Goal: Task Accomplishment & Management: Complete application form

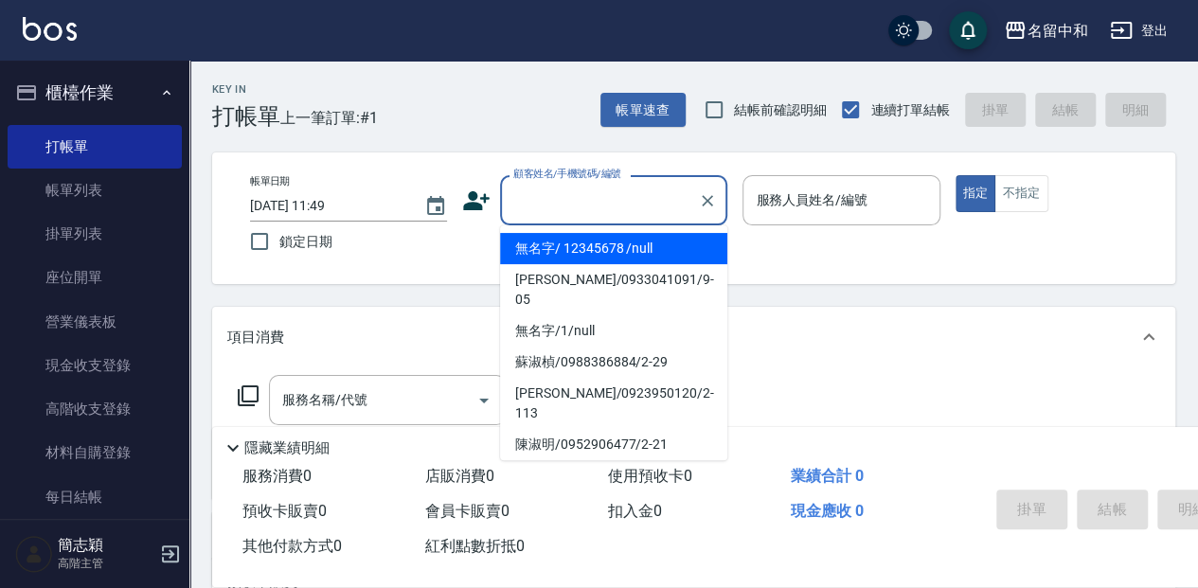
click at [664, 188] on input "顧客姓名/手機號碼/編號" at bounding box center [599, 200] width 182 height 33
click at [665, 251] on li "無名字/ 12345678 /null" at bounding box center [613, 248] width 227 height 31
type input "無名字/ 12345678 /null"
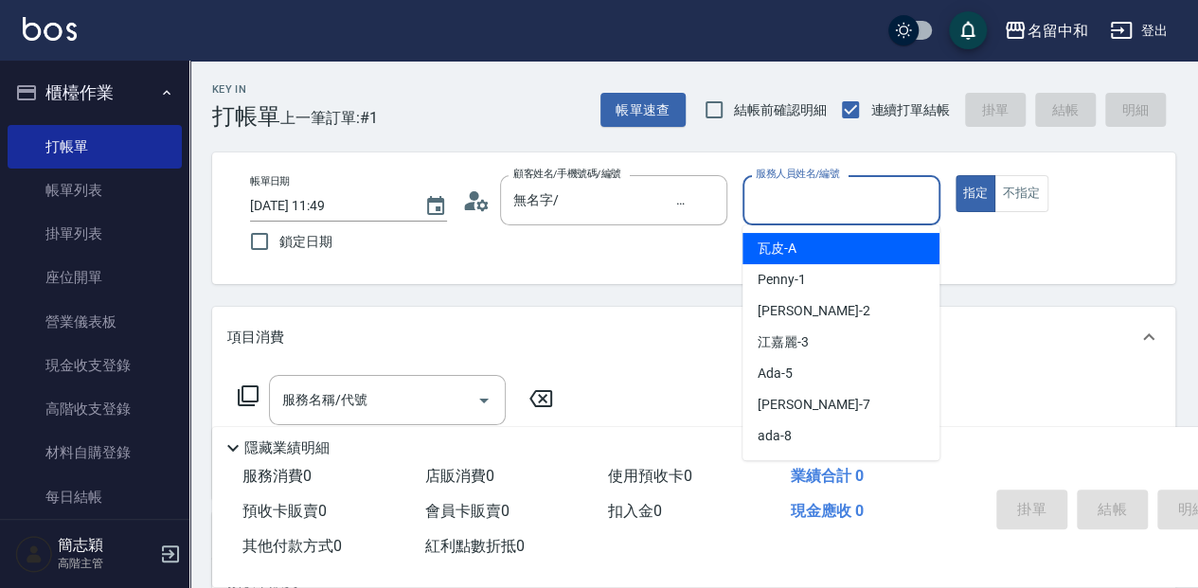
click at [850, 203] on input "服務人員姓名/編號" at bounding box center [841, 200] width 180 height 33
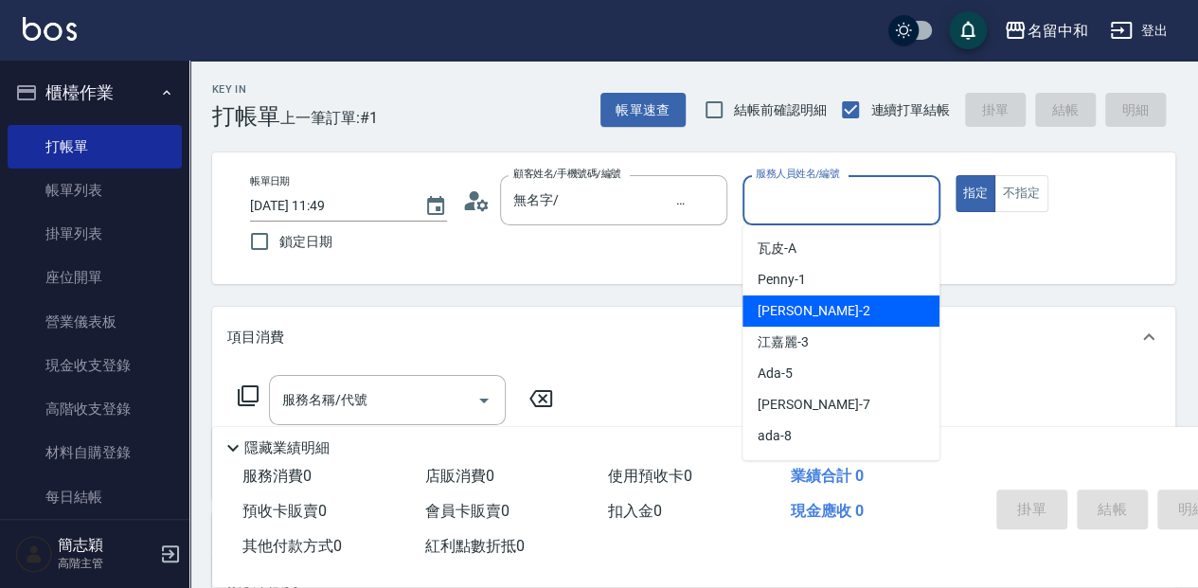
click at [824, 315] on div "[PERSON_NAME] -2" at bounding box center [840, 310] width 197 height 31
type input "[PERSON_NAME]-2"
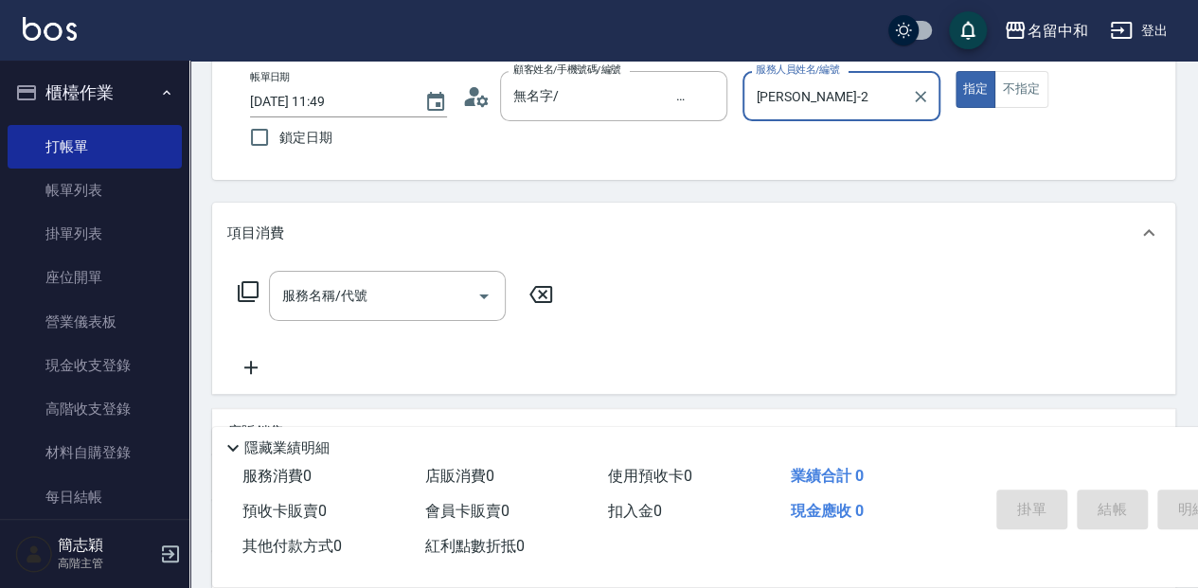
scroll to position [126, 0]
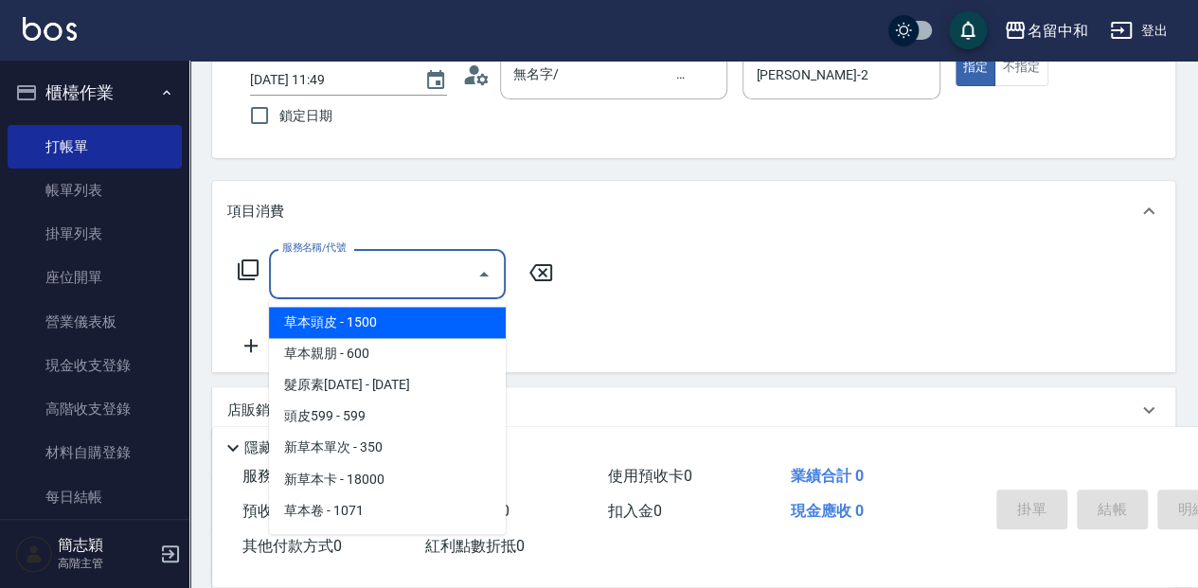
click at [391, 271] on input "服務名稱/代號" at bounding box center [372, 273] width 191 height 33
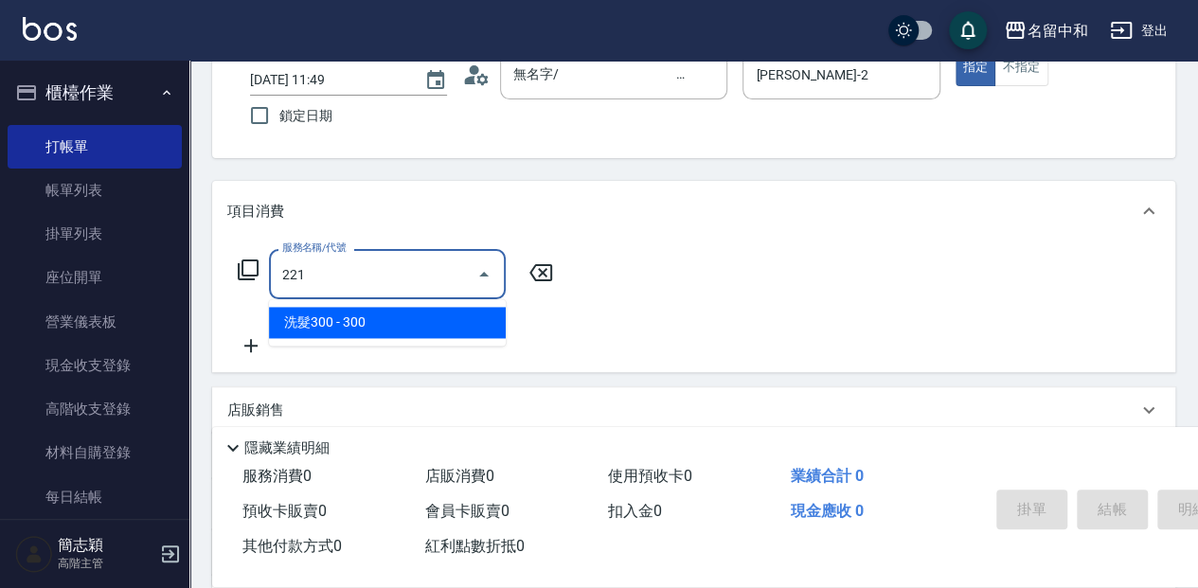
click at [399, 320] on span "洗髮300 - 300" at bounding box center [387, 322] width 237 height 31
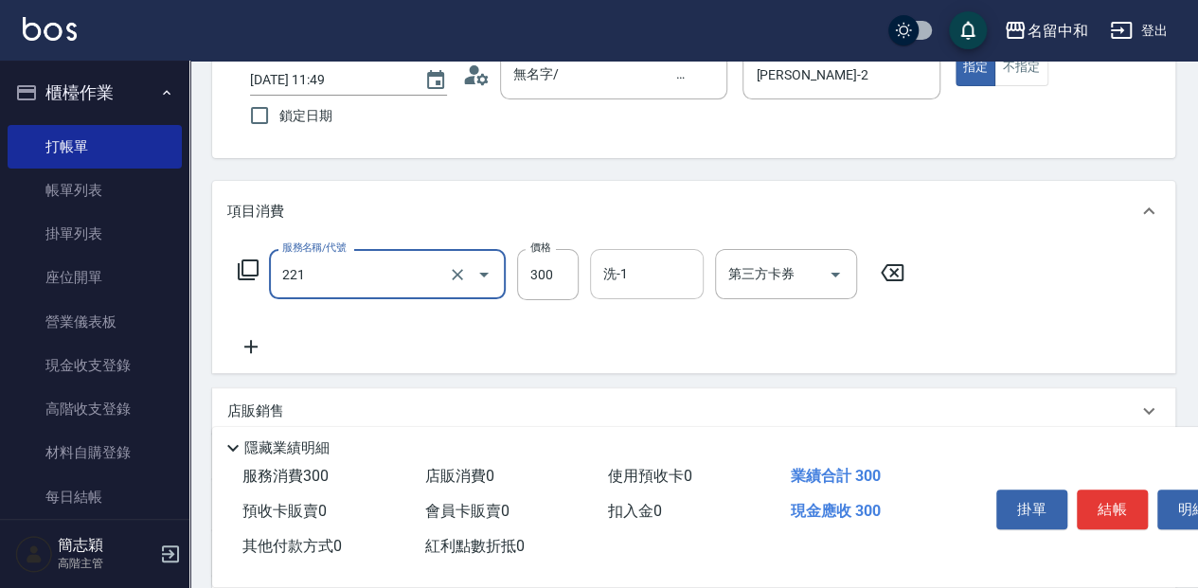
type input "洗髮300(221)"
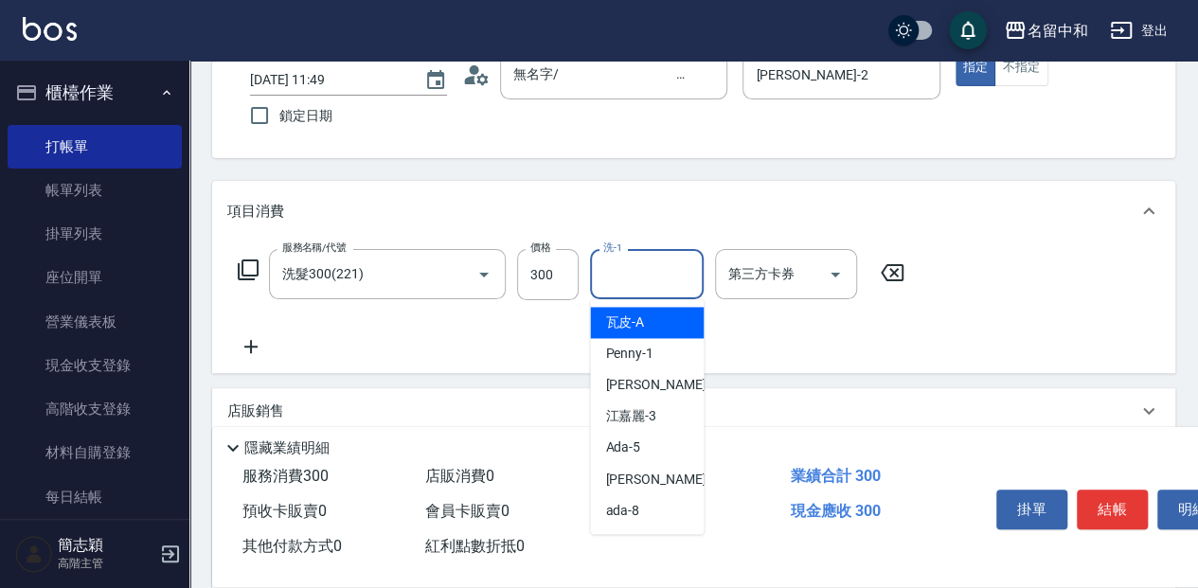
click at [683, 271] on input "洗-1" at bounding box center [646, 273] width 97 height 33
click at [699, 316] on div "涵涵 -15" at bounding box center [647, 322] width 114 height 31
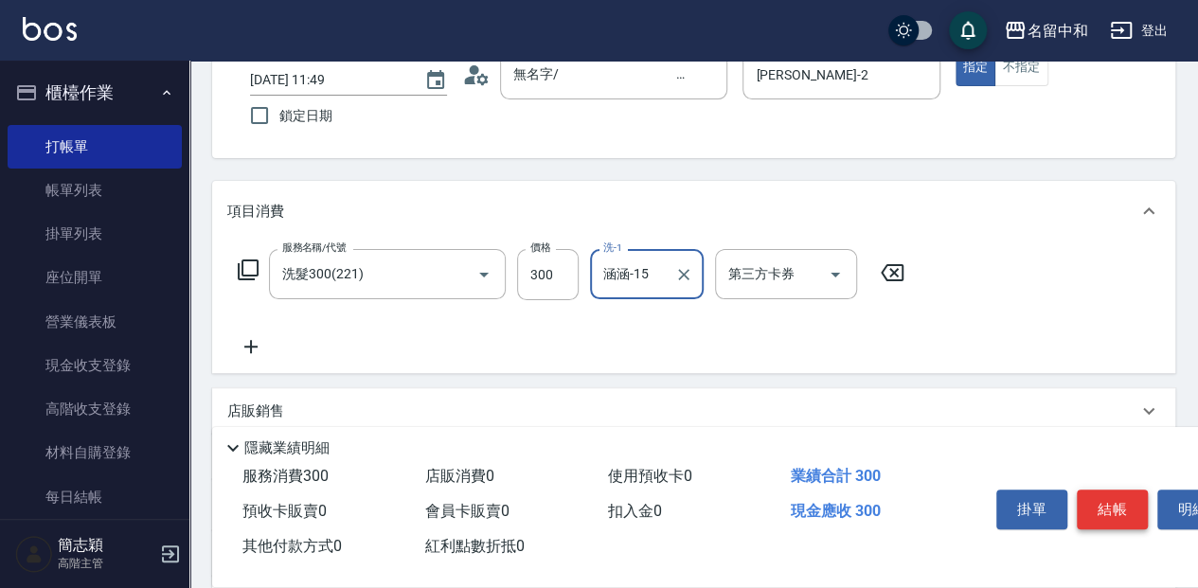
type input "涵涵-15"
click at [1094, 504] on button "結帳" at bounding box center [1111, 509] width 71 height 40
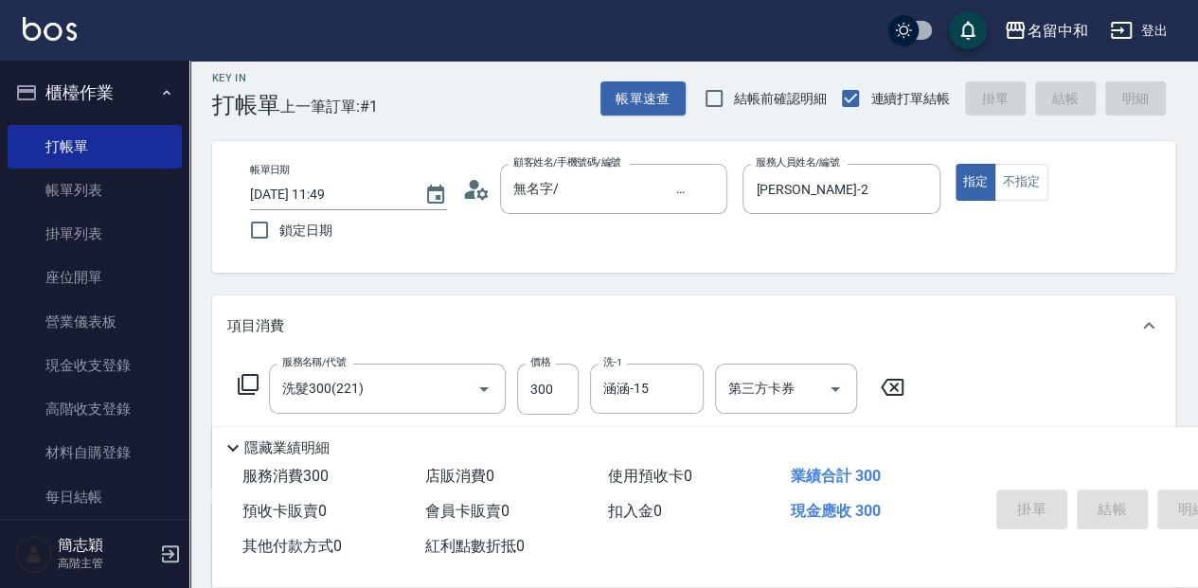
scroll to position [0, 0]
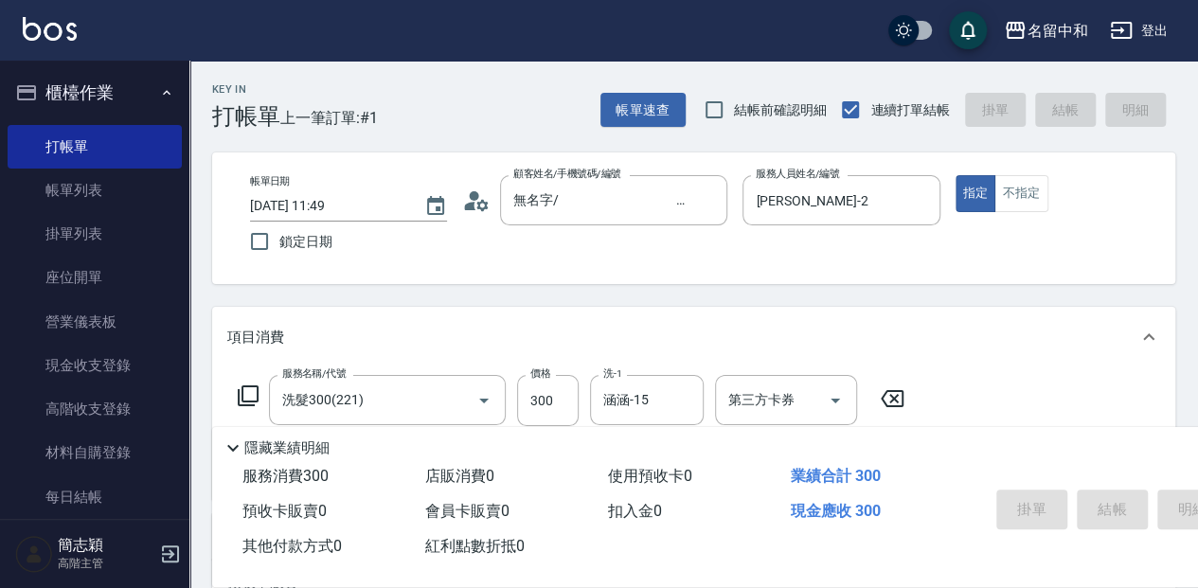
type input "[DATE] 12:49"
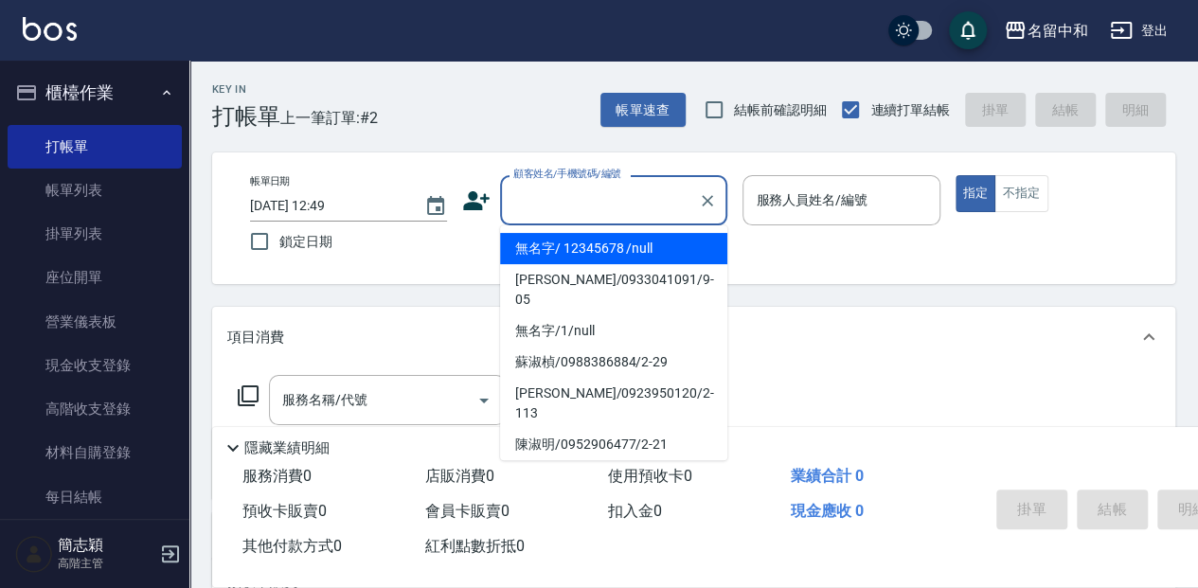
click at [647, 204] on input "顧客姓名/手機號碼/編號" at bounding box center [599, 200] width 182 height 33
click at [653, 250] on li "無名字/ 12345678 /null" at bounding box center [613, 248] width 227 height 31
type input "無名字/ 12345678 /null"
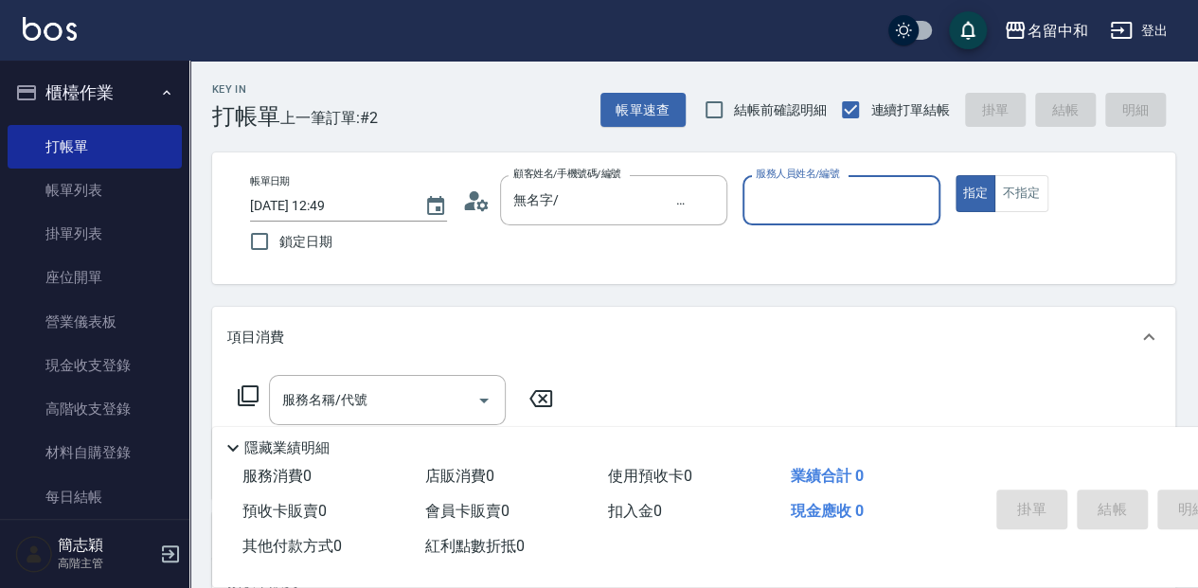
click at [824, 195] on input "服務人員姓名/編號" at bounding box center [841, 200] width 180 height 33
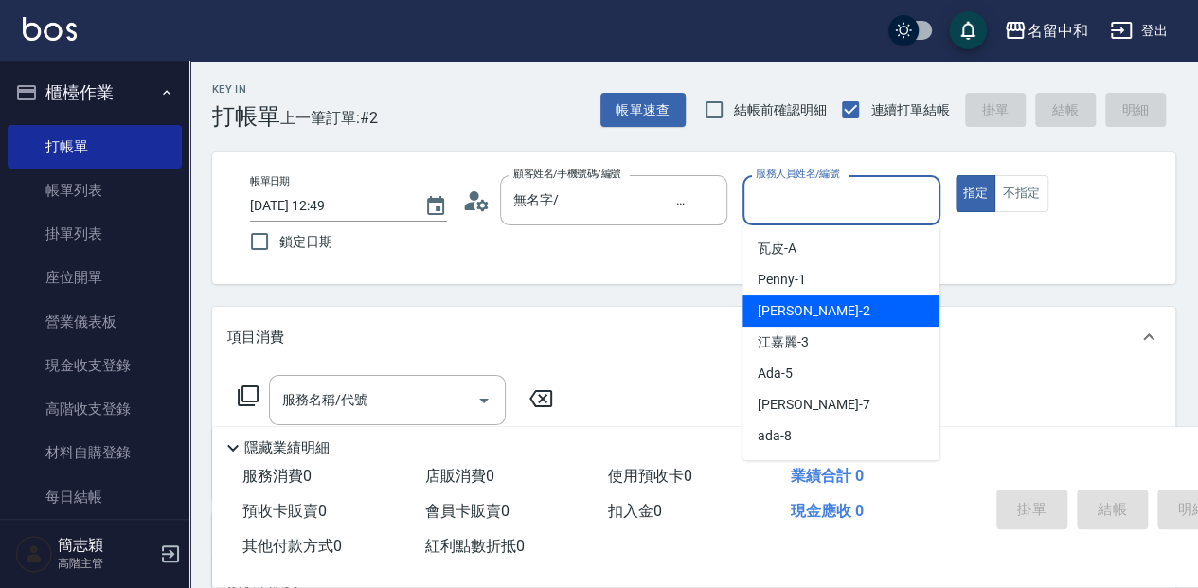
click at [849, 309] on div "[PERSON_NAME] -2" at bounding box center [840, 310] width 197 height 31
type input "[PERSON_NAME]-2"
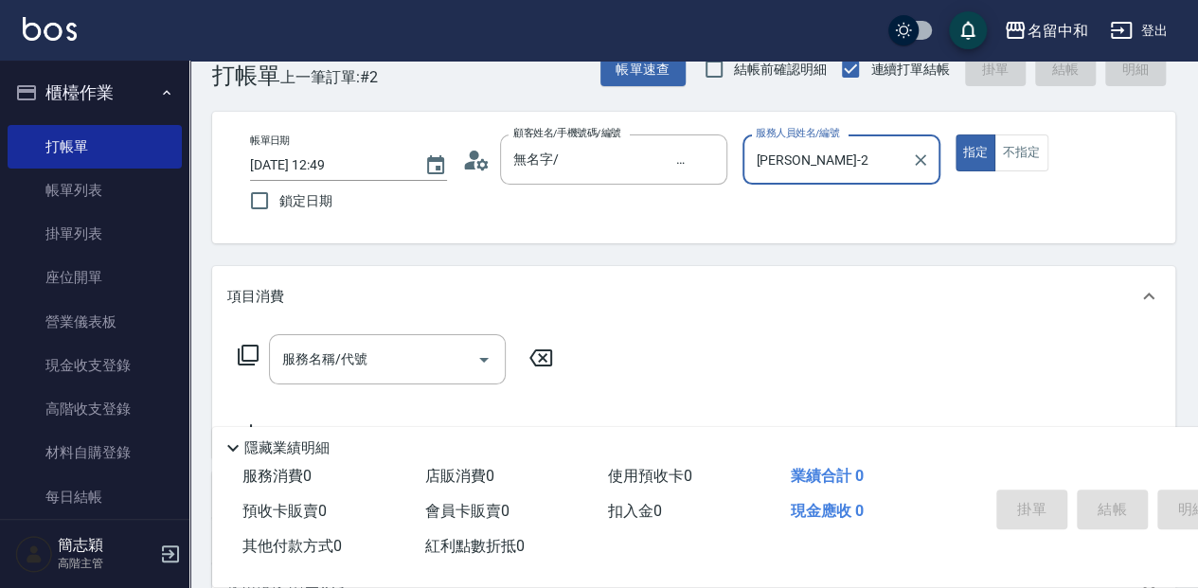
scroll to position [62, 0]
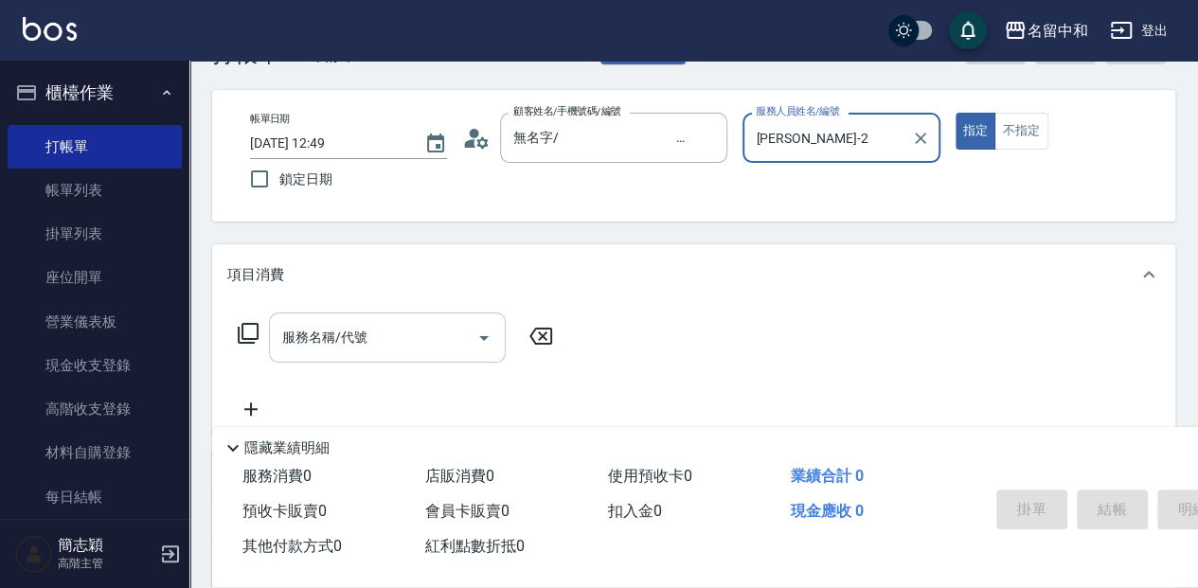
click at [376, 339] on input "服務名稱/代號" at bounding box center [372, 337] width 191 height 33
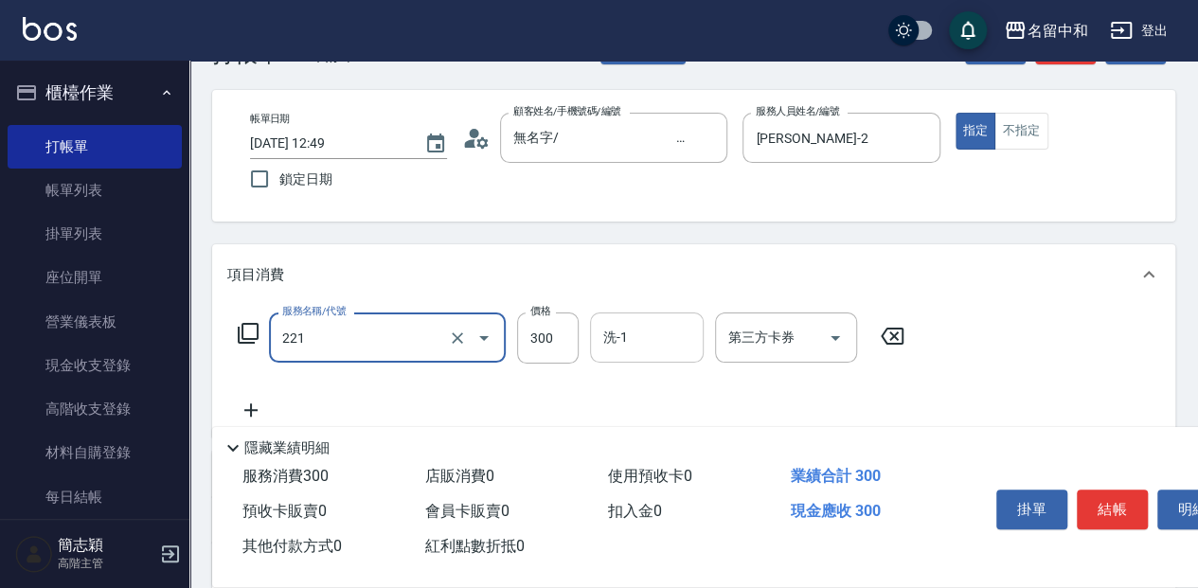
type input "洗髮300(221)"
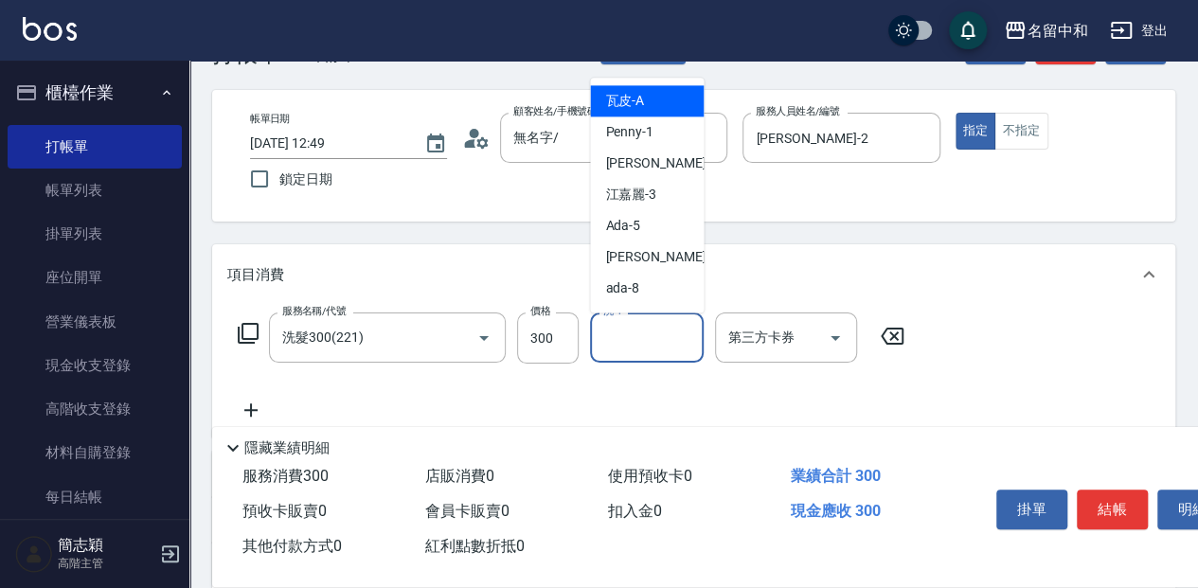
click at [634, 338] on input "洗-1" at bounding box center [646, 337] width 97 height 33
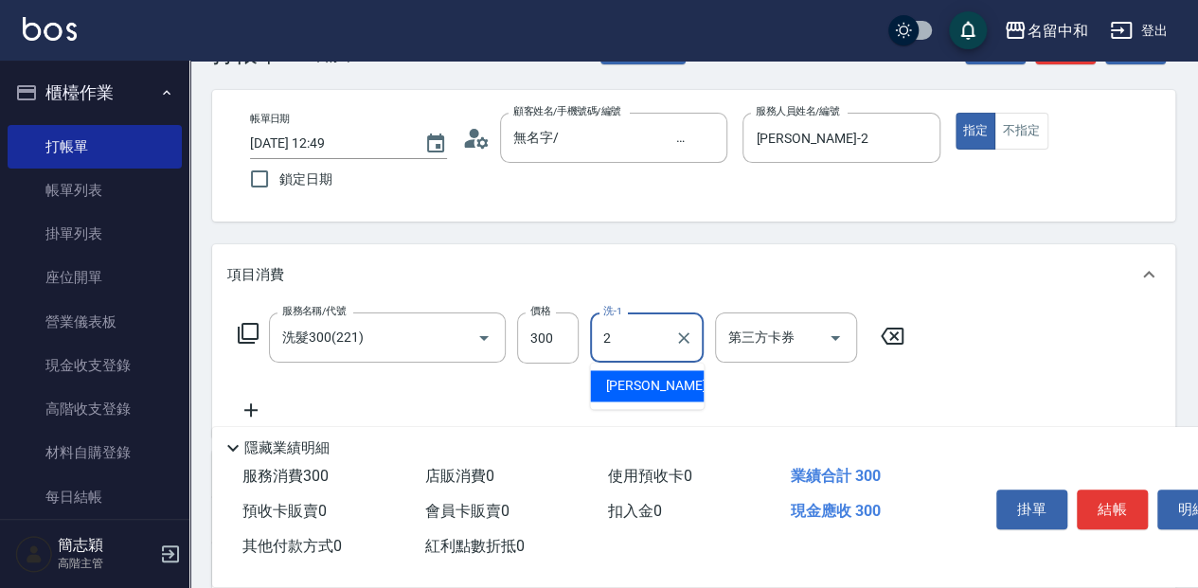
click at [655, 394] on div "[PERSON_NAME] -2" at bounding box center [647, 385] width 114 height 31
type input "[PERSON_NAME]-2"
click at [1119, 499] on button "結帳" at bounding box center [1111, 509] width 71 height 40
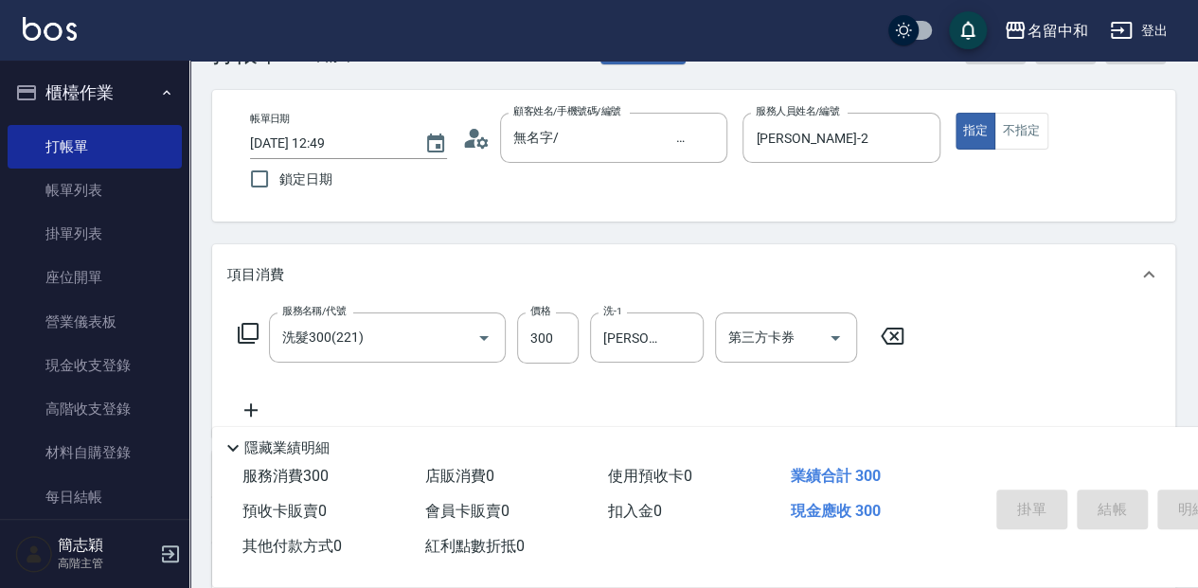
type input "[DATE] 12:50"
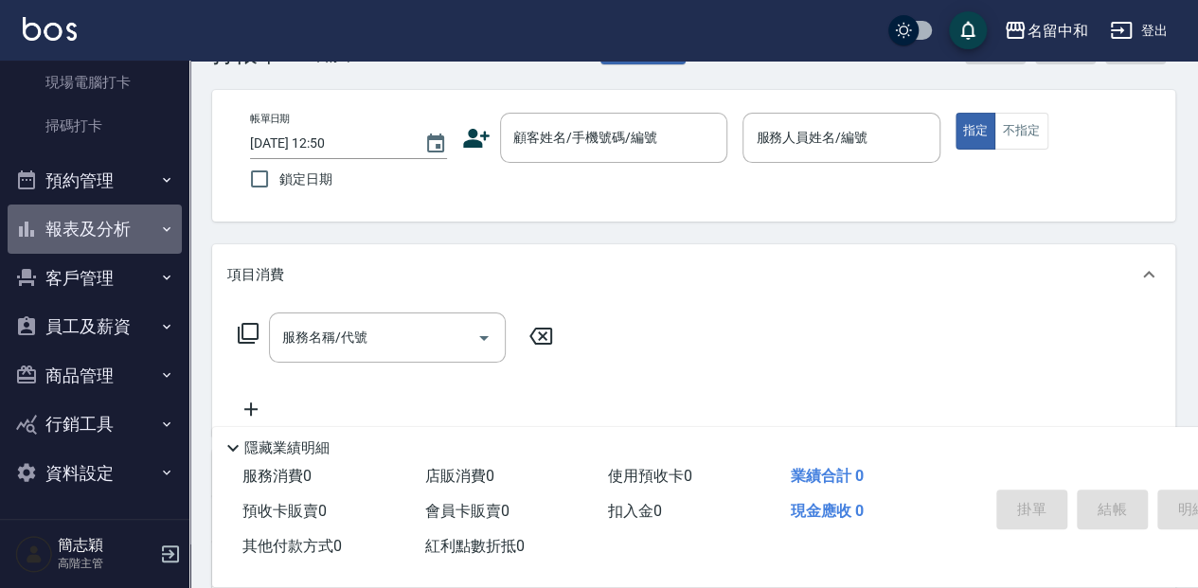
click at [114, 245] on button "報表及分析" at bounding box center [95, 228] width 174 height 49
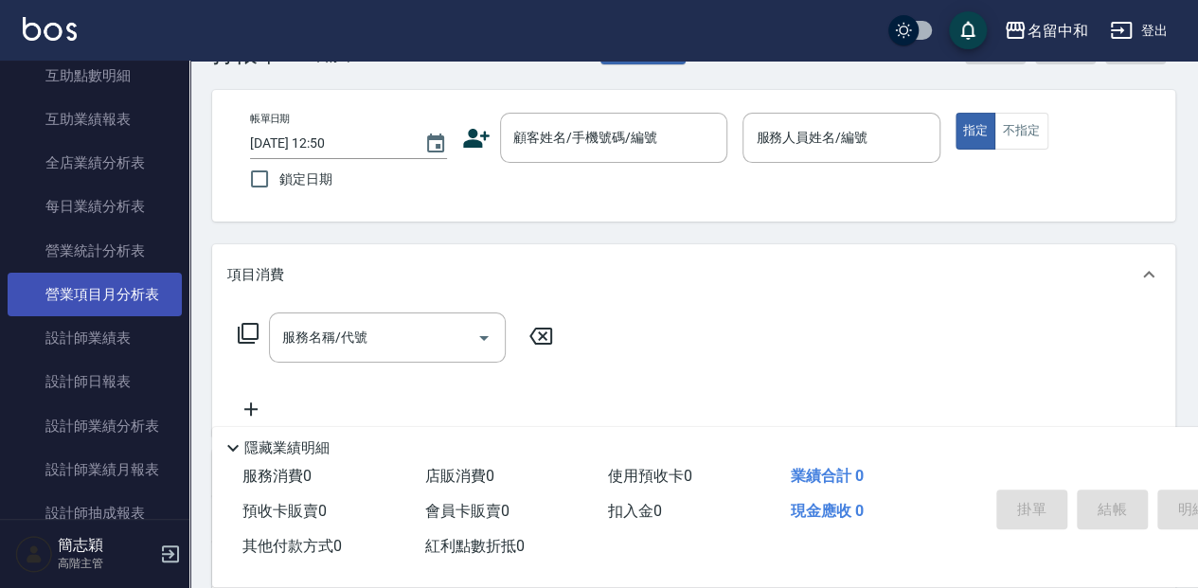
scroll to position [1070, 0]
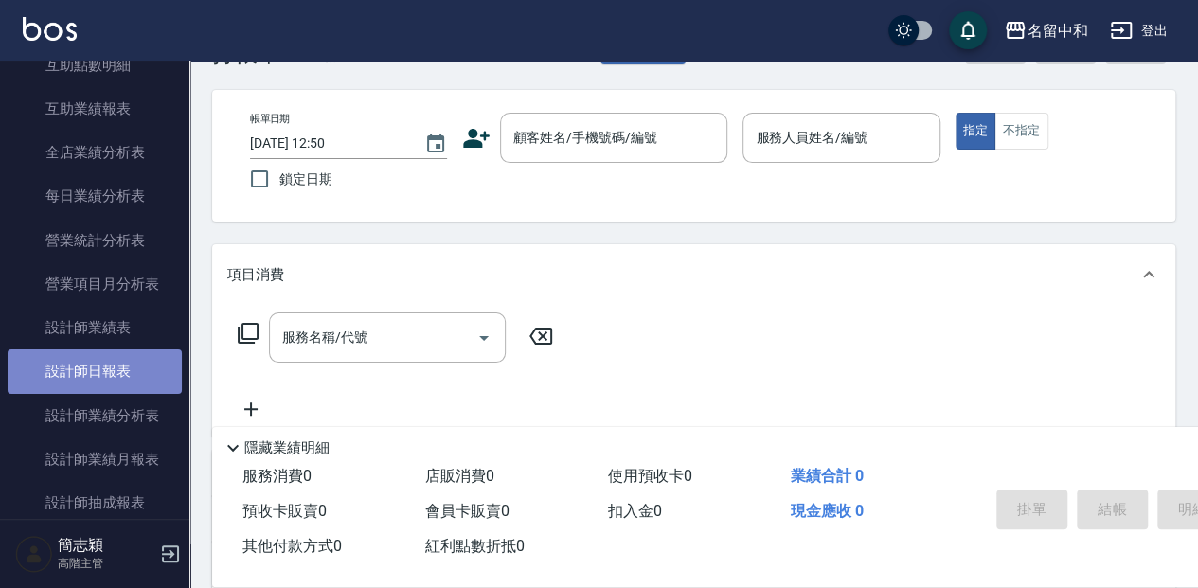
click at [134, 369] on link "設計師日報表" at bounding box center [95, 371] width 174 height 44
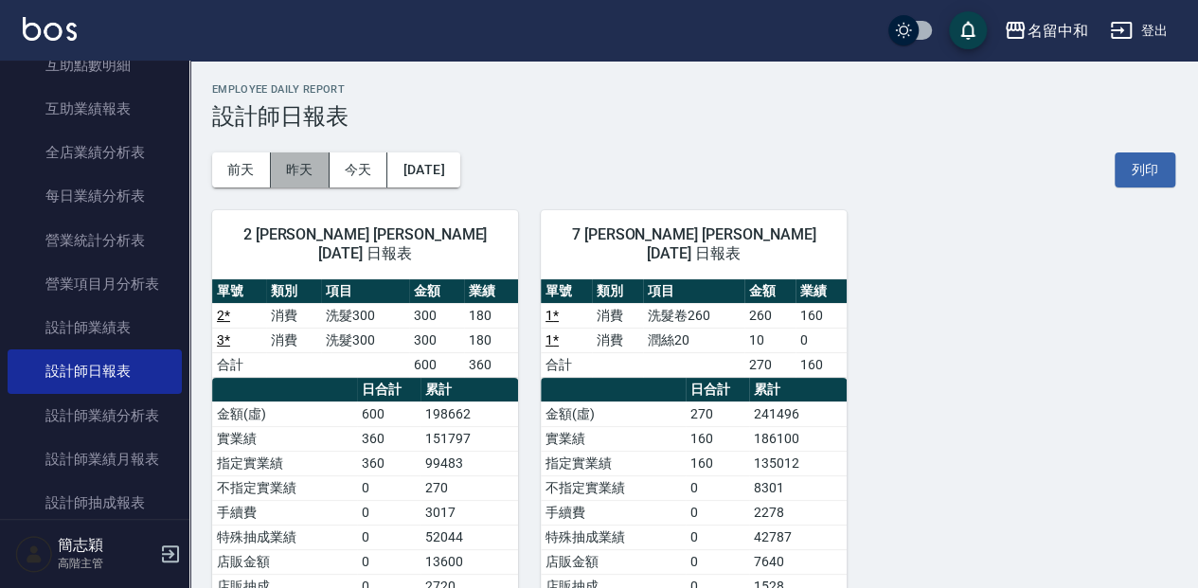
click at [310, 164] on button "昨天" at bounding box center [300, 169] width 59 height 35
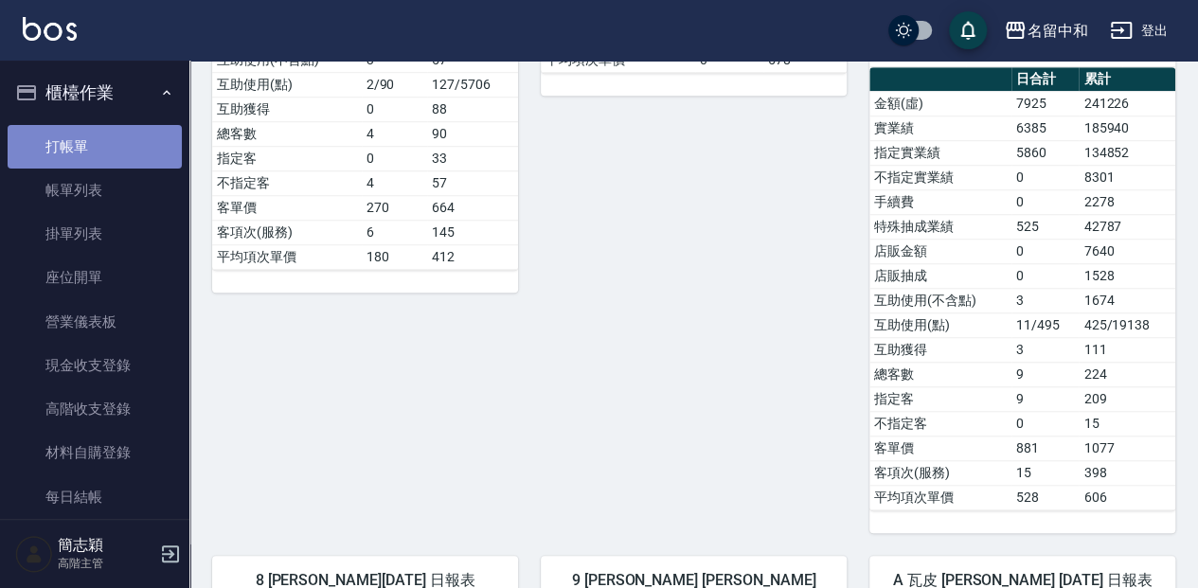
click at [130, 144] on link "打帳單" at bounding box center [95, 147] width 174 height 44
